Goal: Complete application form: Complete application form

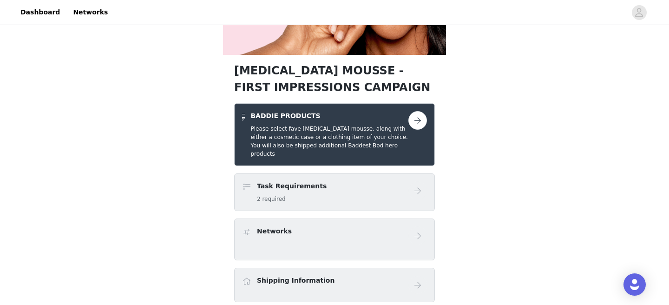
scroll to position [139, 0]
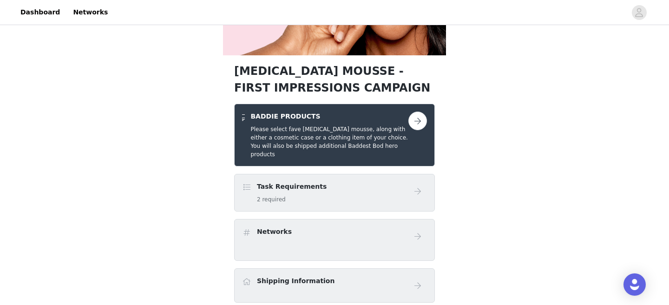
click at [306, 185] on div "Task Requirements 2 required" at bounding box center [292, 193] width 70 height 22
click at [411, 219] on div "Networks" at bounding box center [334, 240] width 201 height 42
click at [416, 119] on button "button" at bounding box center [418, 121] width 19 height 19
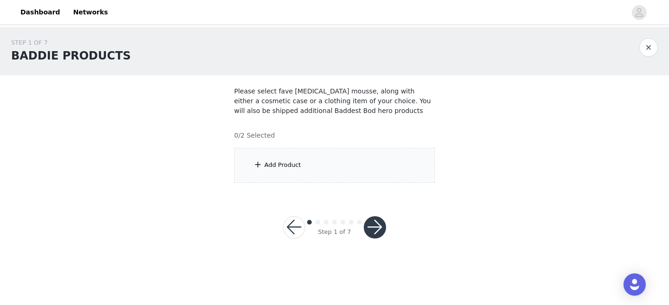
click at [310, 166] on div "Add Product" at bounding box center [334, 165] width 201 height 35
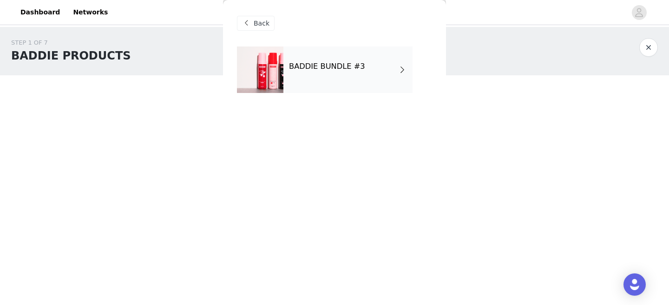
click at [407, 68] on span at bounding box center [402, 69] width 9 height 11
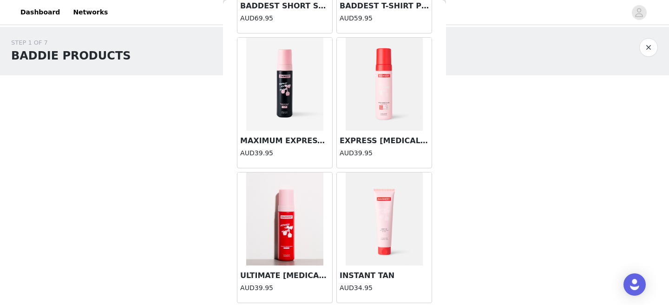
click at [285, 106] on img at bounding box center [285, 84] width 78 height 93
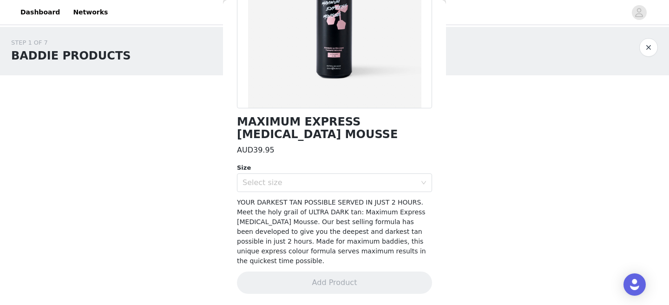
scroll to position [137, 0]
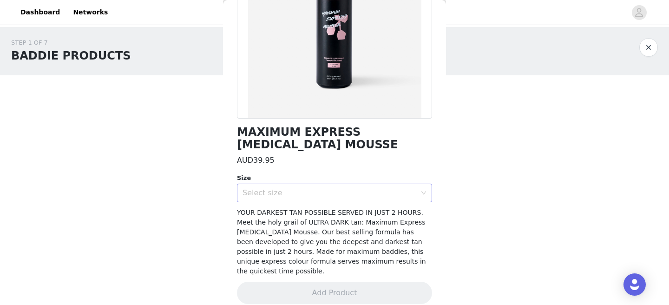
click at [301, 196] on div "Select size" at bounding box center [330, 192] width 174 height 9
click at [295, 214] on li "200ml / 6.76 fl oz" at bounding box center [334, 212] width 195 height 15
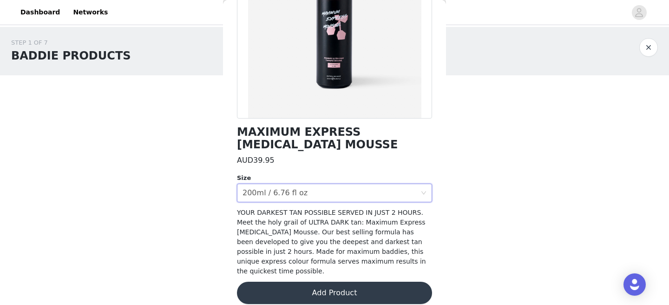
scroll to position [0, 0]
click at [305, 288] on button "Add Product" at bounding box center [334, 293] width 195 height 22
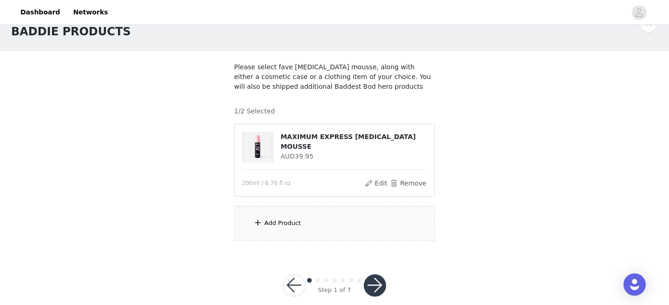
scroll to position [25, 0]
click at [295, 226] on div "Add Product" at bounding box center [282, 222] width 37 height 9
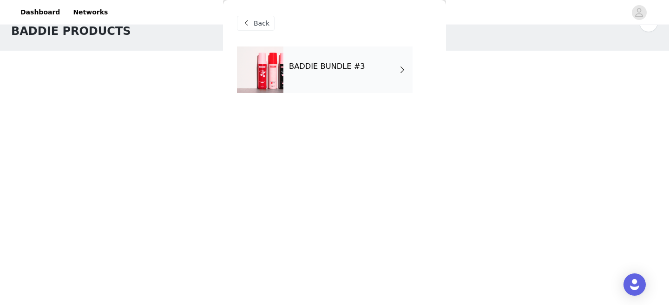
click at [333, 78] on div "BADDIE BUNDLE #3" at bounding box center [348, 69] width 129 height 46
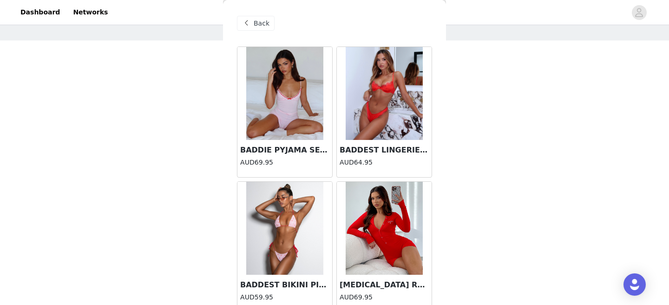
scroll to position [29, 0]
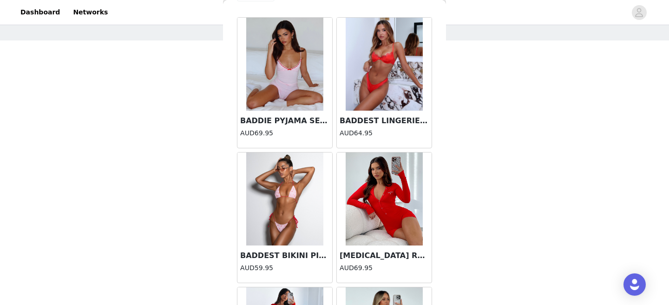
click at [284, 254] on h3 "BADDEST BIKINI PINK" at bounding box center [284, 255] width 89 height 11
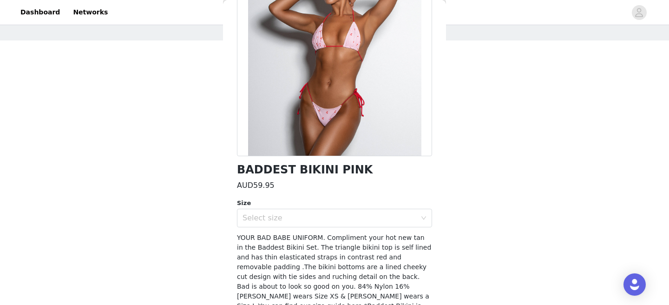
scroll to position [100, 0]
click at [303, 226] on div "Select size" at bounding box center [334, 217] width 195 height 19
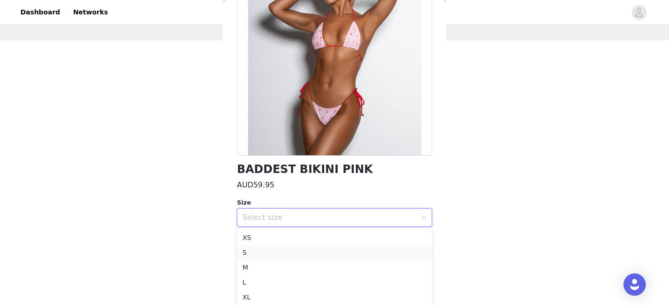
click at [288, 252] on li "S" at bounding box center [334, 252] width 195 height 15
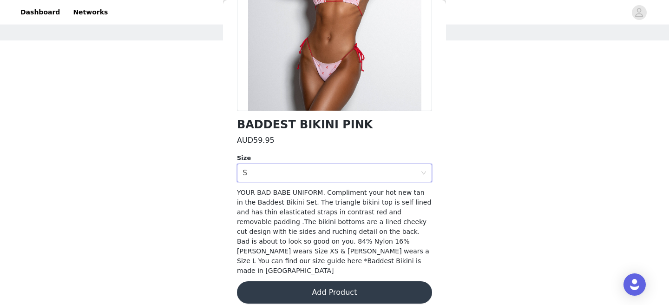
scroll to position [144, 0]
click at [316, 283] on button "Add Product" at bounding box center [334, 293] width 195 height 22
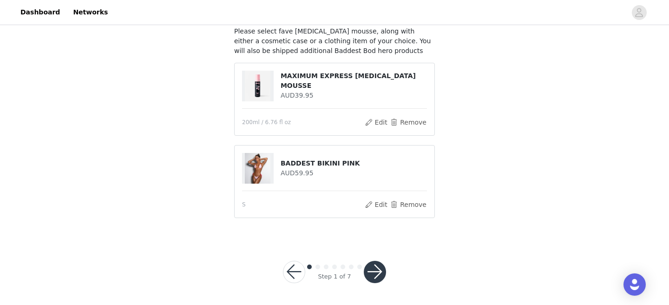
scroll to position [56, 0]
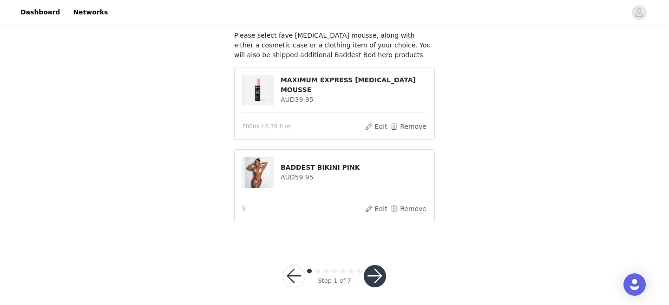
click at [377, 282] on button "button" at bounding box center [375, 276] width 22 height 22
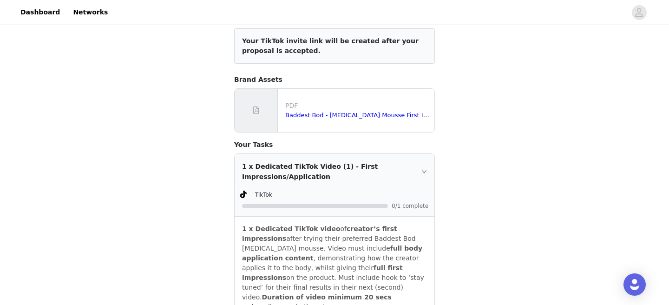
scroll to position [59, 0]
click at [421, 174] on div "1 x Dedicated TikTok Video (1) - First Impressions/Application" at bounding box center [335, 170] width 200 height 35
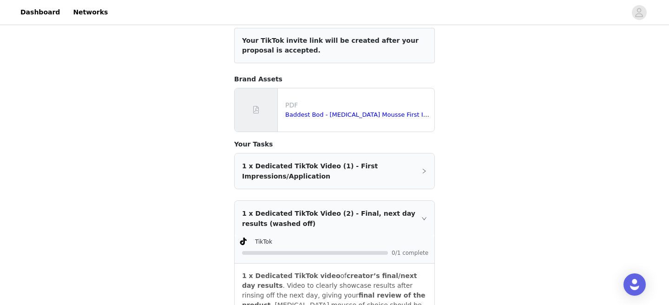
click at [423, 171] on icon "icon: right" at bounding box center [425, 171] width 6 height 6
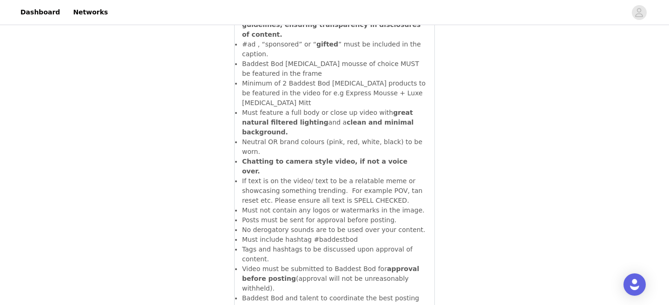
scroll to position [1135, 0]
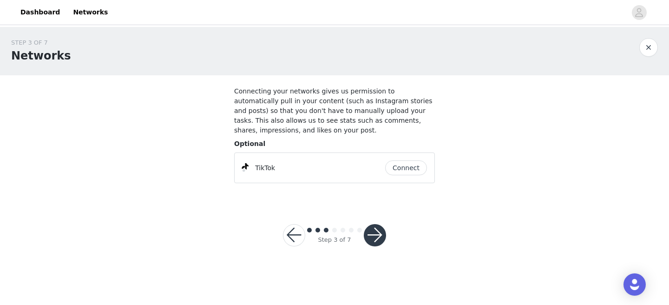
click at [410, 165] on button "Connect" at bounding box center [406, 167] width 42 height 15
click at [377, 231] on button "button" at bounding box center [375, 235] width 22 height 22
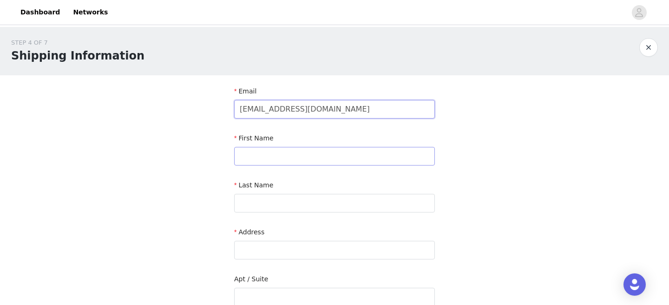
type input "[EMAIL_ADDRESS][DOMAIN_NAME]"
type input "[PERSON_NAME]"
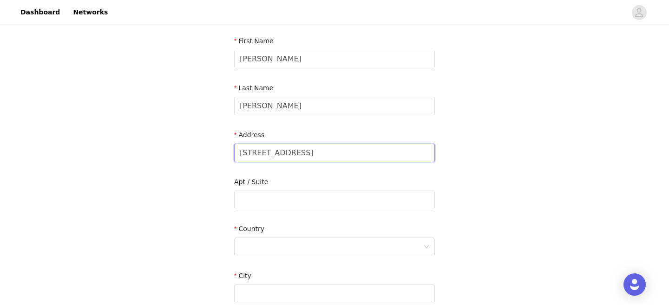
scroll to position [98, 0]
type input "[STREET_ADDRESS]"
click at [279, 244] on div at bounding box center [332, 247] width 184 height 18
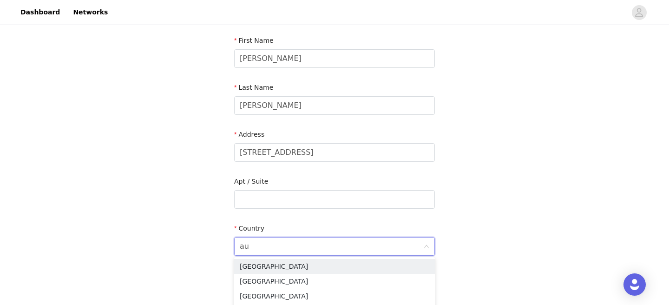
type input "aus"
type input "[GEOGRAPHIC_DATA]"
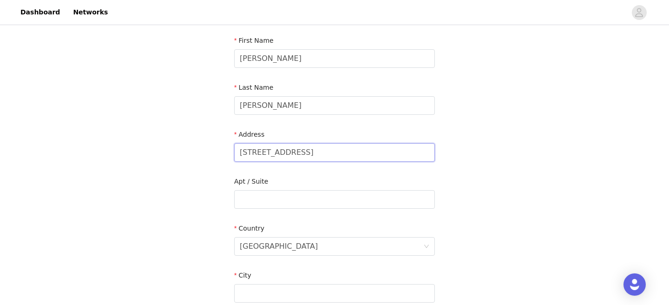
click at [322, 155] on input "[STREET_ADDRESS]" at bounding box center [334, 152] width 201 height 19
type input "[STREET_ADDRESS]"
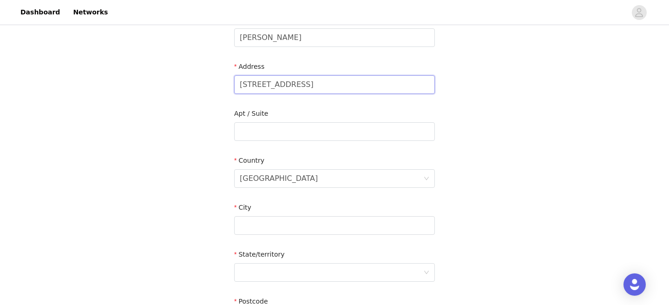
scroll to position [166, 0]
type input "Gwynneville"
click at [260, 270] on div at bounding box center [332, 272] width 184 height 18
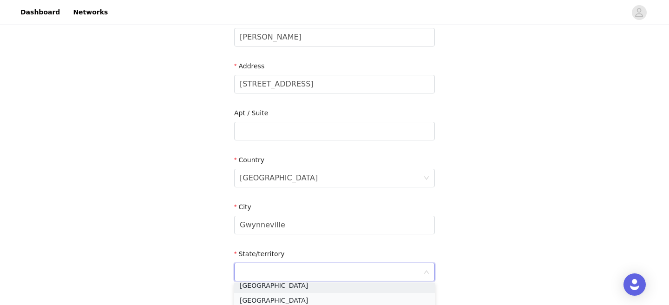
scroll to position [7, 0]
click at [266, 297] on li "[GEOGRAPHIC_DATA]" at bounding box center [334, 300] width 201 height 15
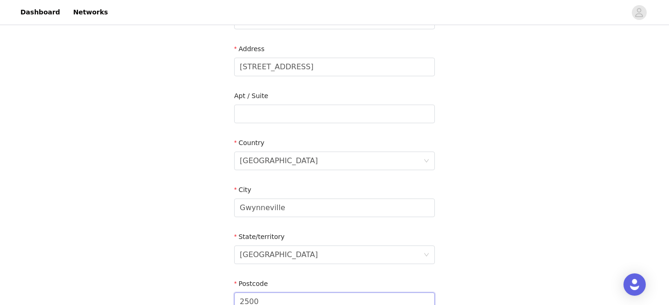
scroll to position [195, 0]
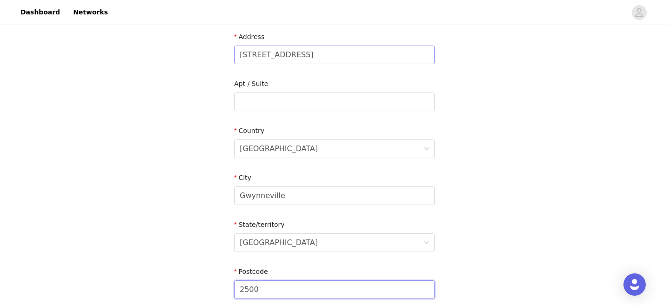
type input "2500"
click at [275, 56] on input "[STREET_ADDRESS]" at bounding box center [334, 55] width 201 height 19
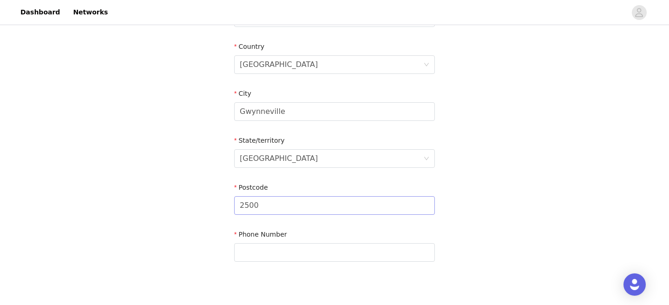
scroll to position [280, 0]
type input "[STREET_ADDRESS]"
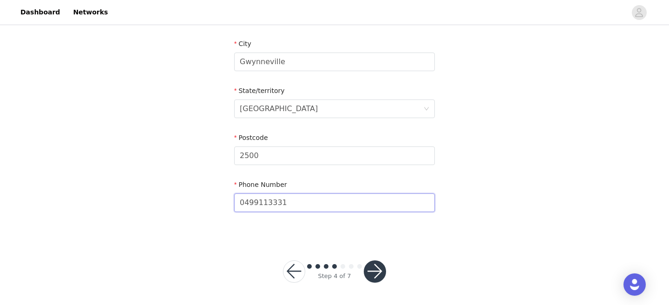
scroll to position [329, 0]
type input "0499113331"
click at [373, 277] on button "button" at bounding box center [375, 272] width 22 height 22
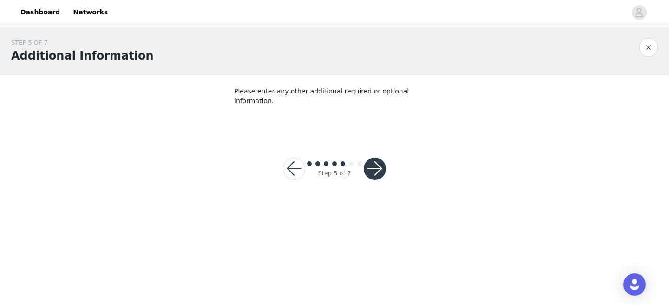
click at [377, 159] on button "button" at bounding box center [375, 169] width 22 height 22
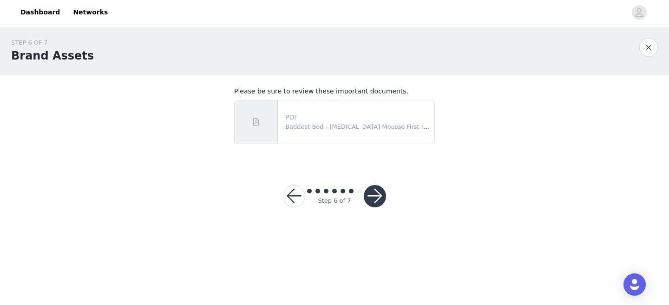
click at [354, 127] on link "Baddest Bod - [MEDICAL_DATA] Mousse First Impressions TikTok Campaign Contract.…" at bounding box center [417, 126] width 265 height 7
click at [376, 198] on button "button" at bounding box center [375, 196] width 22 height 22
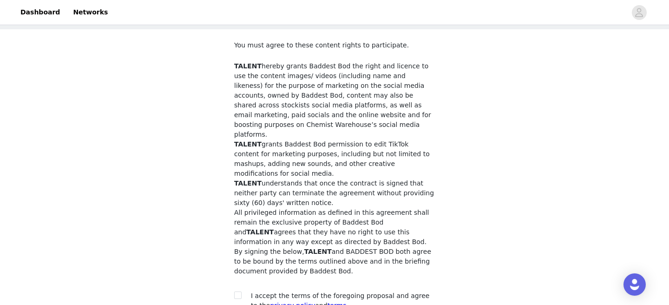
scroll to position [51, 0]
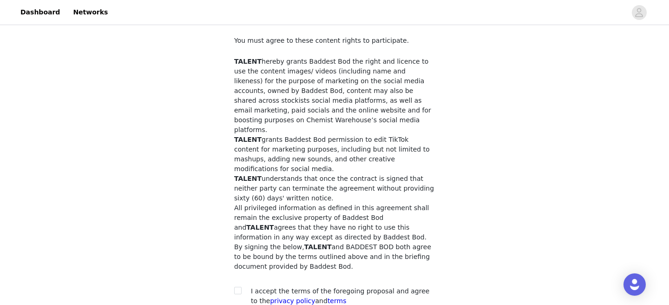
click at [240, 260] on div "You must agree to these content rights to participate. TALENT hereby grants Bad…" at bounding box center [334, 173] width 201 height 274
click at [239, 286] on label at bounding box center [237, 291] width 7 height 10
click at [239, 287] on input "checkbox" at bounding box center [237, 290] width 7 height 7
checkbox input "true"
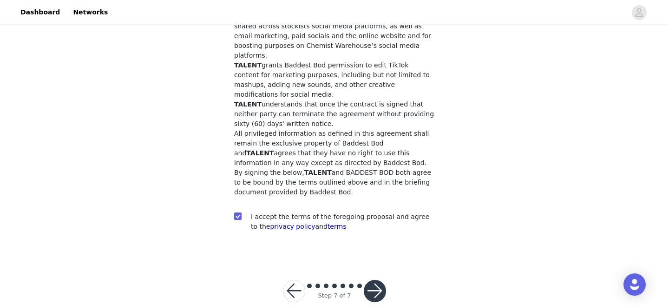
scroll to position [125, 0]
click at [375, 280] on button "button" at bounding box center [375, 291] width 22 height 22
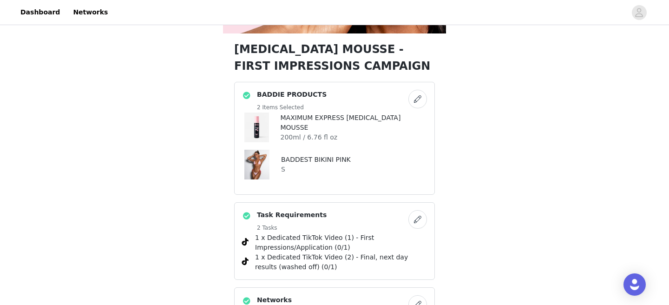
scroll to position [165, 0]
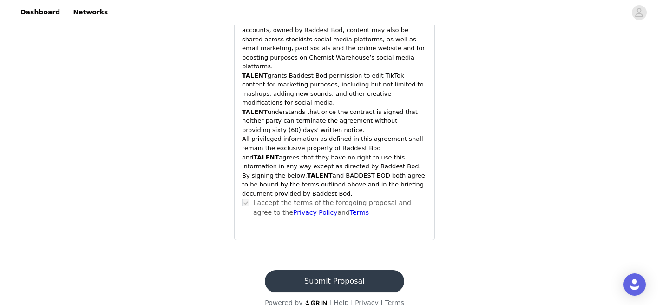
click at [329, 270] on button "Submit Proposal" at bounding box center [334, 281] width 139 height 22
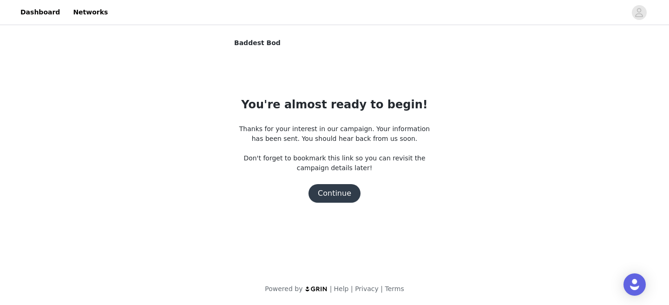
click at [343, 195] on button "Continue" at bounding box center [335, 193] width 52 height 19
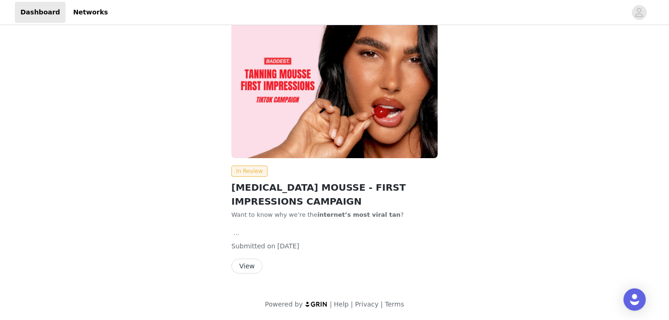
scroll to position [34, 0]
